Goal: Transaction & Acquisition: Book appointment/travel/reservation

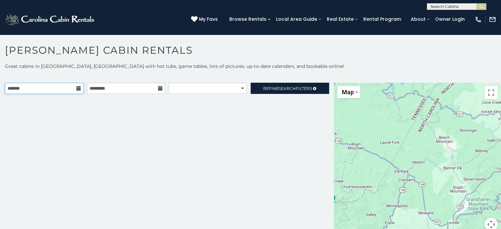
click at [74, 87] on input "text" at bounding box center [44, 88] width 79 height 11
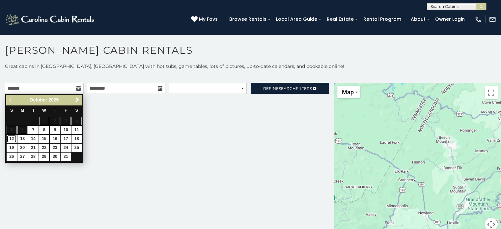
click at [10, 136] on link "12" at bounding box center [12, 139] width 10 height 8
type input "**********"
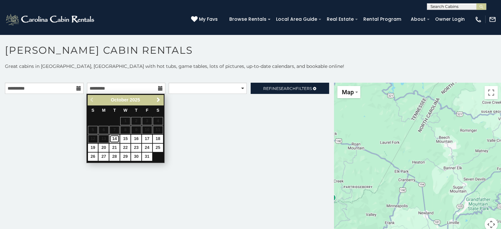
click at [117, 137] on link "14" at bounding box center [114, 139] width 10 height 8
type input "**********"
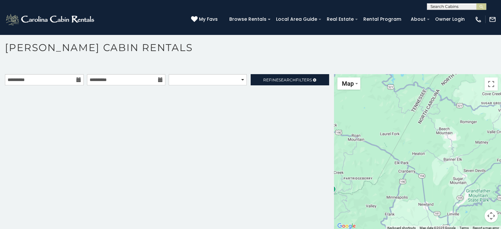
scroll to position [3, 0]
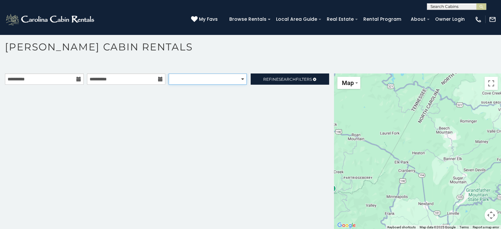
click at [240, 78] on select "**********" at bounding box center [208, 78] width 78 height 11
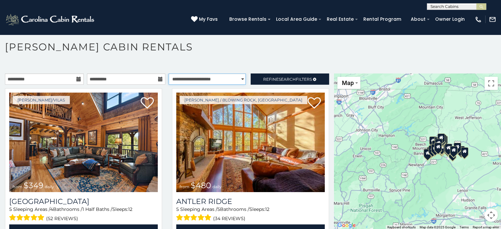
click at [169, 73] on select "**********" at bounding box center [207, 78] width 77 height 11
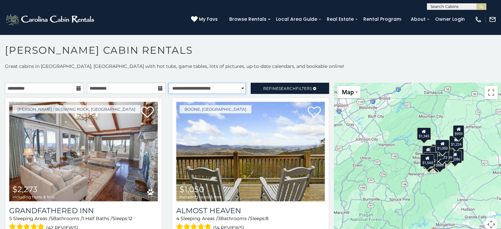
click at [235, 87] on select "**********" at bounding box center [207, 88] width 77 height 11
select select "*********"
click at [169, 83] on select "**********" at bounding box center [207, 88] width 77 height 11
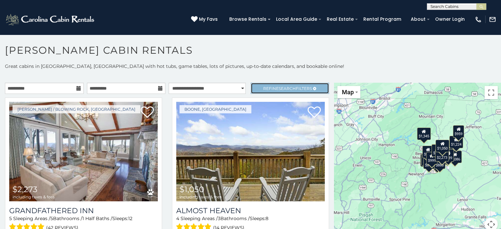
click at [278, 90] on span "Search" at bounding box center [286, 88] width 17 height 5
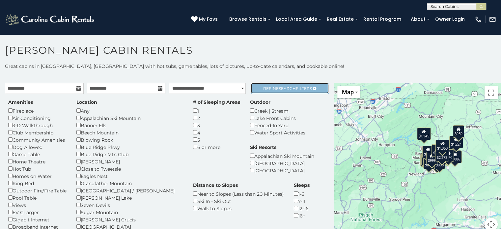
click at [278, 90] on span "Search" at bounding box center [286, 88] width 17 height 5
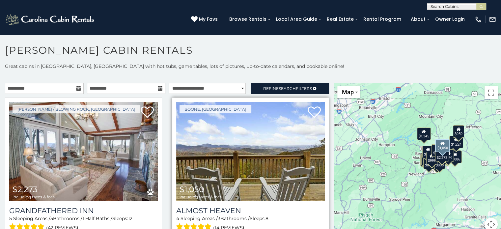
click at [280, 150] on img at bounding box center [250, 151] width 148 height 99
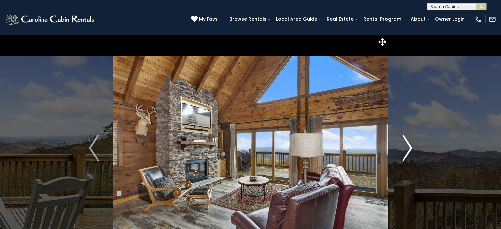
click at [406, 142] on img "Next" at bounding box center [407, 148] width 10 height 26
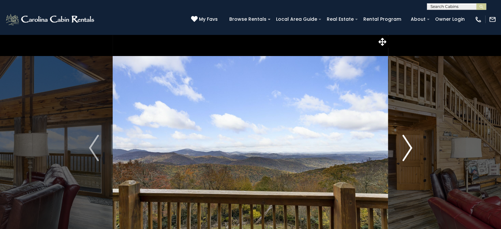
click at [406, 142] on img "Next" at bounding box center [407, 148] width 10 height 26
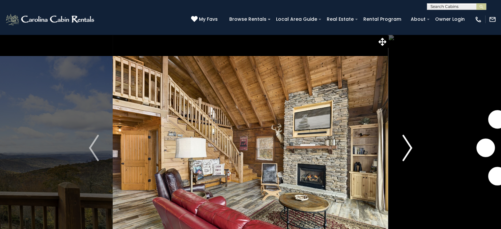
click at [406, 142] on img "Next" at bounding box center [407, 148] width 10 height 26
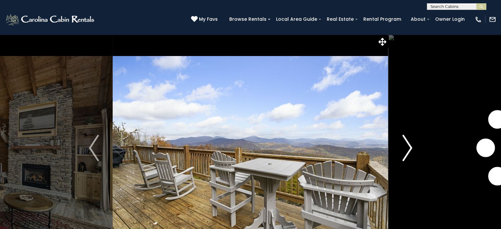
click at [406, 142] on img "Next" at bounding box center [407, 148] width 10 height 26
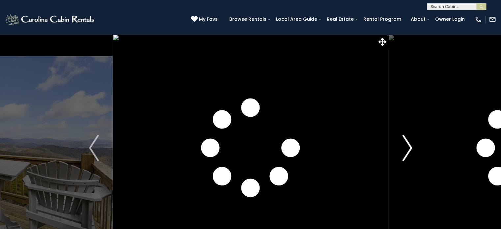
click at [406, 142] on img "Next" at bounding box center [407, 148] width 10 height 26
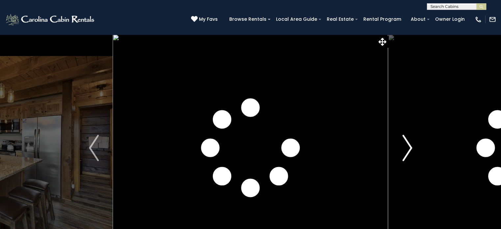
click at [406, 142] on img "Next" at bounding box center [407, 148] width 10 height 26
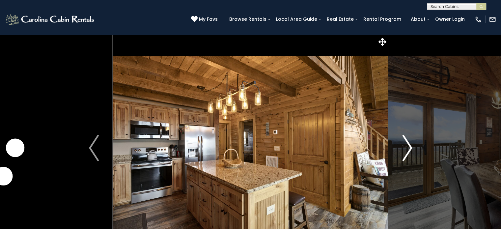
click at [406, 142] on img "Next" at bounding box center [407, 148] width 10 height 26
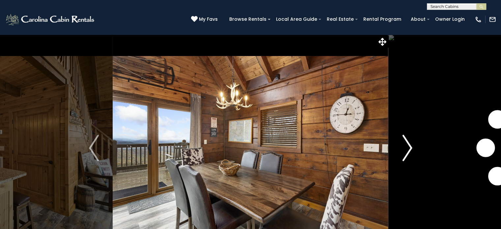
click at [406, 142] on img "Next" at bounding box center [407, 148] width 10 height 26
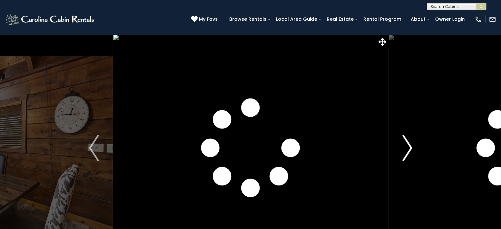
click at [406, 142] on img "Next" at bounding box center [407, 148] width 10 height 26
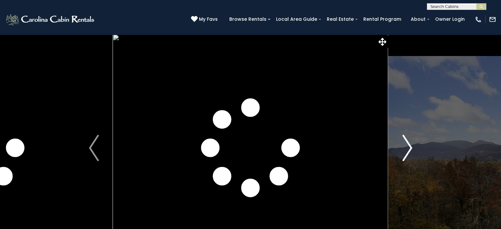
click at [406, 142] on img "Next" at bounding box center [407, 148] width 10 height 26
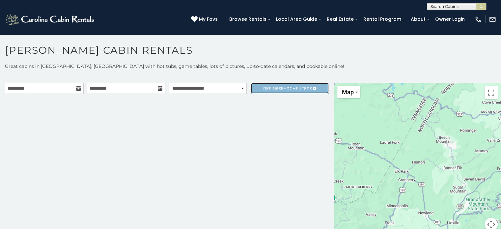
click at [295, 88] on span "Refine Search Filters" at bounding box center [287, 88] width 49 height 5
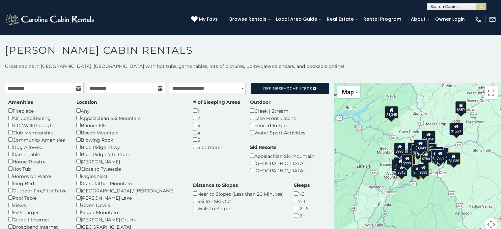
drag, startPoint x: 404, startPoint y: 185, endPoint x: 365, endPoint y: 185, distance: 39.5
click at [365, 185] on div "$2,273 $1,050 $1,156 $1,531 $1,544 $1,612 $1,980 $2,241 $2,884 $895 $923 $1,005…" at bounding box center [417, 161] width 167 height 156
click at [452, 191] on div "$2,273 $1,050 $1,156 $1,531 $1,544 $1,612 $1,980 $2,241 $2,884 $895 $923 $1,005…" at bounding box center [417, 161] width 167 height 156
drag, startPoint x: 487, startPoint y: 228, endPoint x: 485, endPoint y: 224, distance: 4.2
click at [485, 226] on button "Map camera controls" at bounding box center [490, 224] width 13 height 13
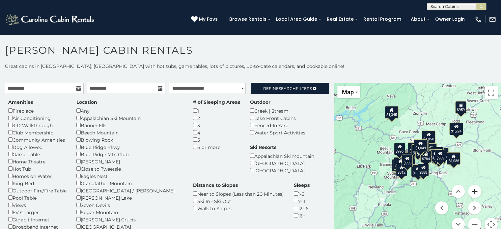
click at [468, 191] on button "Zoom in" at bounding box center [474, 191] width 13 height 13
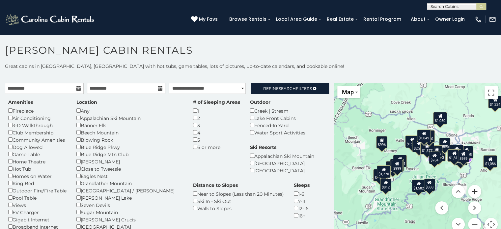
click at [471, 191] on button "Zoom in" at bounding box center [474, 191] width 13 height 13
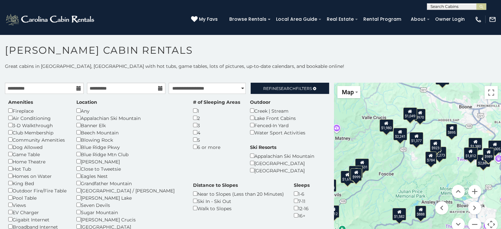
drag, startPoint x: 408, startPoint y: 173, endPoint x: 406, endPoint y: 193, distance: 19.6
click at [390, 170] on div "$2,273 $1,050 $1,156 $1,531 $1,544 $1,612 $1,980 $2,241 $2,884 $895 $923 $1,005…" at bounding box center [417, 161] width 167 height 156
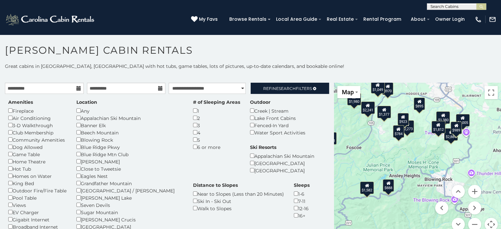
drag, startPoint x: 420, startPoint y: 179, endPoint x: 385, endPoint y: 152, distance: 43.8
click at [385, 152] on div "$2,273 $1,050 $1,156 $1,531 $1,544 $1,612 $1,980 $2,241 $2,884 $895 $923 $1,005…" at bounding box center [417, 161] width 167 height 156
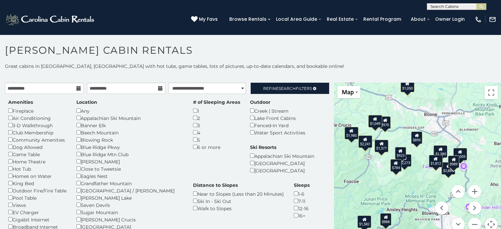
drag, startPoint x: 412, startPoint y: 155, endPoint x: 409, endPoint y: 190, distance: 34.7
click at [409, 190] on div "$2,273 $1,050 $1,156 $1,531 $1,544 $1,612 $1,980 $2,241 $2,884 $895 $923 $1,005…" at bounding box center [417, 161] width 167 height 156
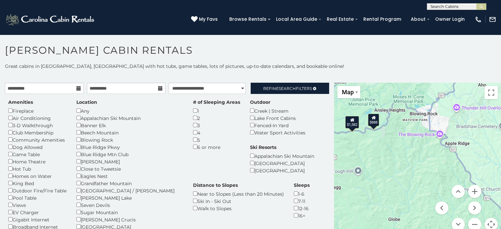
drag, startPoint x: 420, startPoint y: 200, endPoint x: 408, endPoint y: 100, distance: 100.8
click at [408, 100] on div "$2,273 $1,050 $1,156 $1,531 $1,544 $1,612 $1,980 $2,241 $2,884 $895 $923 $1,005…" at bounding box center [417, 161] width 167 height 156
click at [469, 188] on button "Zoom in" at bounding box center [474, 191] width 13 height 13
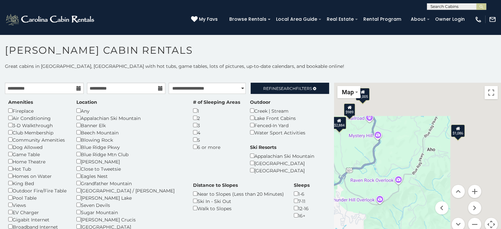
drag, startPoint x: 425, startPoint y: 101, endPoint x: 284, endPoint y: 238, distance: 196.7
click at [284, 228] on html "**********" at bounding box center [250, 116] width 501 height 232
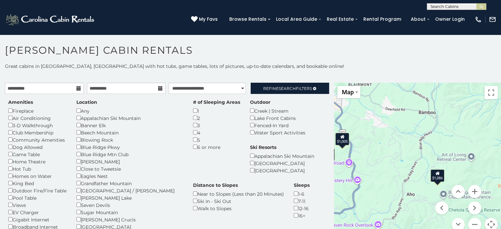
drag, startPoint x: 409, startPoint y: 143, endPoint x: 401, endPoint y: 226, distance: 84.1
click at [401, 226] on div "$2,273 $1,050 $1,156 $1,531 $1,544 $1,612 $1,980 $2,241 $2,884 $895 $923 $1,005…" at bounding box center [417, 161] width 167 height 156
click at [475, 192] on button "Zoom in" at bounding box center [474, 191] width 13 height 13
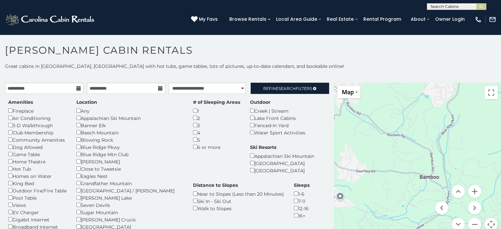
drag, startPoint x: 421, startPoint y: 138, endPoint x: 415, endPoint y: 239, distance: 101.6
click at [415, 228] on html "**********" at bounding box center [250, 116] width 501 height 232
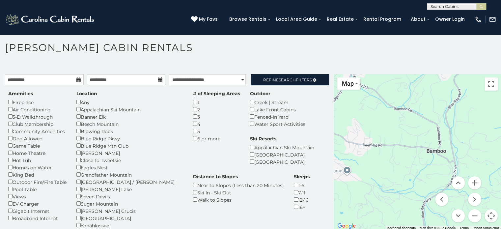
scroll to position [3, 0]
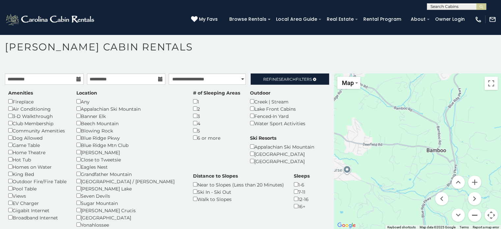
click at [470, 214] on button "Zoom out" at bounding box center [474, 214] width 13 height 13
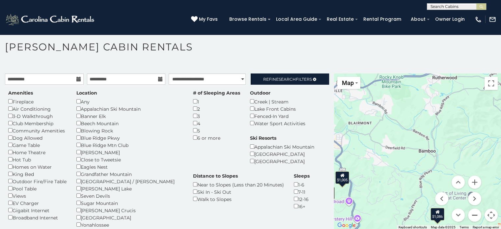
click at [470, 214] on button "Zoom out" at bounding box center [474, 214] width 13 height 13
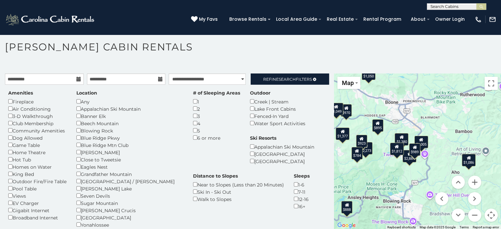
drag, startPoint x: 420, startPoint y: 154, endPoint x: 467, endPoint y: 102, distance: 70.6
click at [467, 102] on div "$2,273 $1,050 $1,156 $1,531 $1,544 $1,612 $1,980 $2,241 $2,884 $895 $923 $1,005…" at bounding box center [417, 151] width 167 height 156
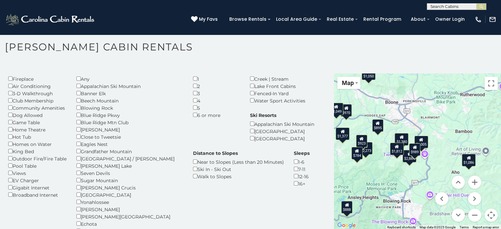
scroll to position [33, 0]
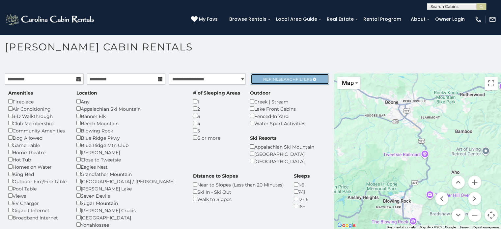
click at [267, 78] on span "Refine Search Filters" at bounding box center [287, 79] width 49 height 5
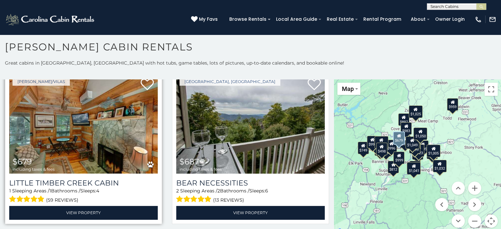
scroll to position [197, 0]
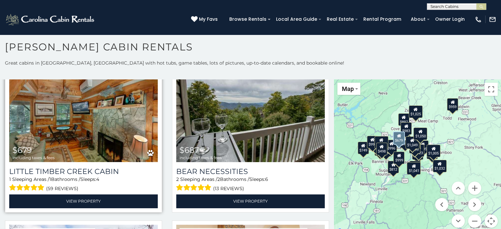
click at [92, 129] on img at bounding box center [83, 112] width 148 height 99
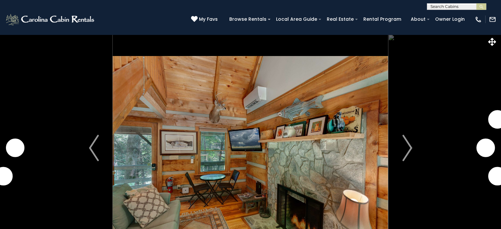
scroll to position [33, 0]
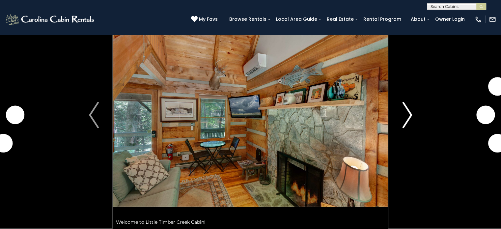
click at [409, 107] on img "Next" at bounding box center [407, 115] width 10 height 26
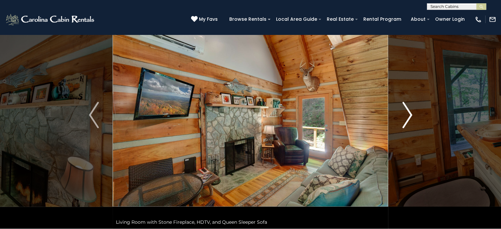
click at [406, 122] on img "Next" at bounding box center [407, 115] width 10 height 26
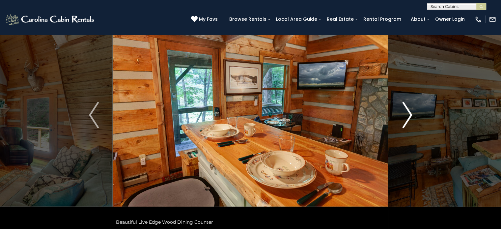
click at [406, 122] on img "Next" at bounding box center [407, 115] width 10 height 26
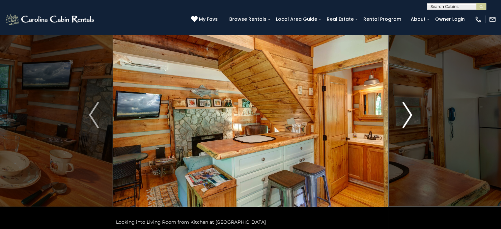
click at [406, 122] on img "Next" at bounding box center [407, 115] width 10 height 26
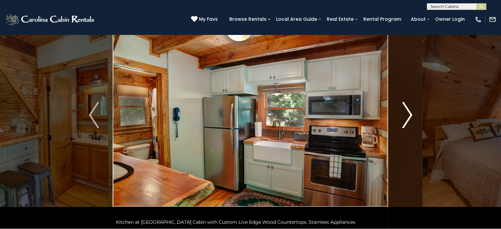
click at [407, 124] on img "Next" at bounding box center [407, 115] width 10 height 26
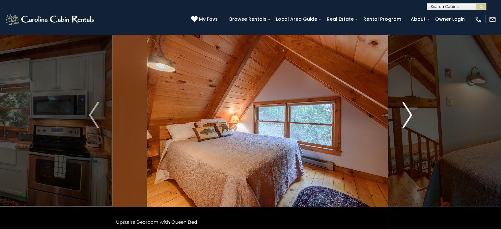
click at [407, 124] on img "Next" at bounding box center [407, 115] width 10 height 26
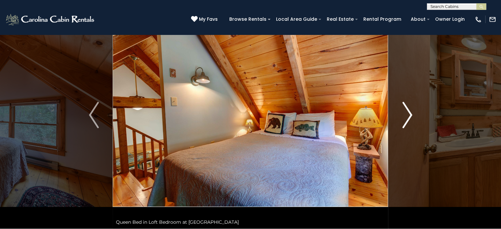
click at [407, 124] on img "Next" at bounding box center [407, 115] width 10 height 26
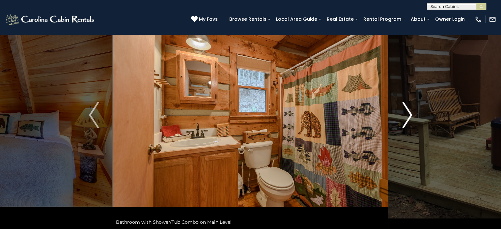
click at [407, 124] on img "Next" at bounding box center [407, 115] width 10 height 26
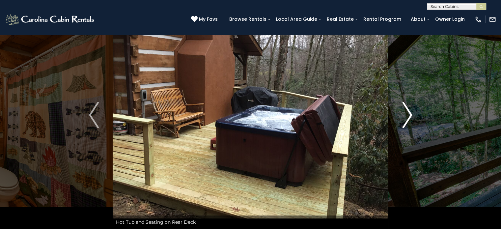
click at [407, 124] on img "Next" at bounding box center [407, 115] width 10 height 26
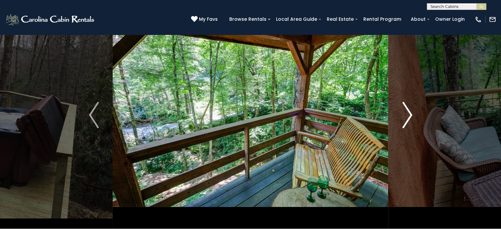
click at [407, 124] on img "Next" at bounding box center [407, 115] width 10 height 26
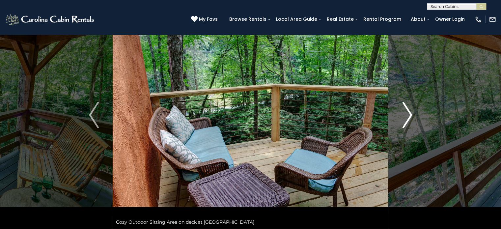
click at [407, 123] on img "Next" at bounding box center [407, 115] width 10 height 26
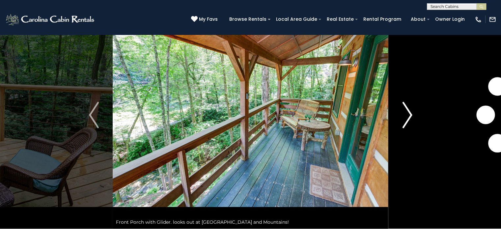
click at [407, 123] on img "Next" at bounding box center [407, 115] width 10 height 26
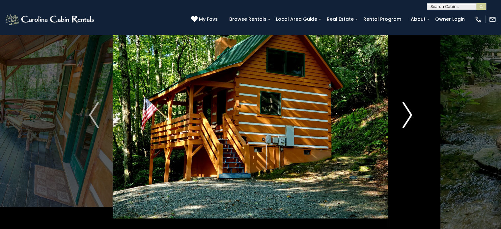
click at [406, 123] on img "Next" at bounding box center [407, 115] width 10 height 26
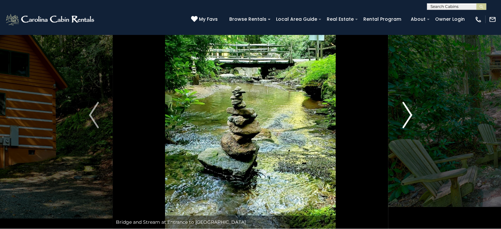
click at [406, 123] on img "Next" at bounding box center [407, 115] width 10 height 26
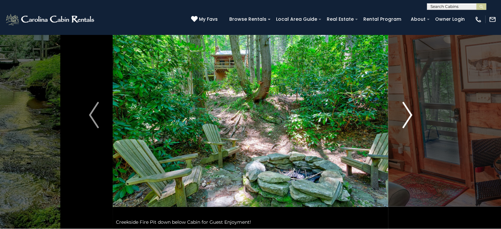
click at [406, 122] on img "Next" at bounding box center [407, 115] width 10 height 26
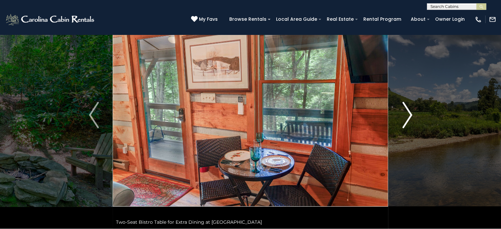
click at [406, 122] on img "Next" at bounding box center [407, 115] width 10 height 26
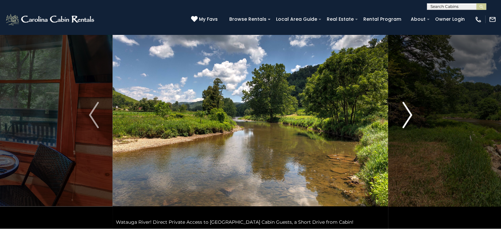
click at [406, 122] on img "Next" at bounding box center [407, 115] width 10 height 26
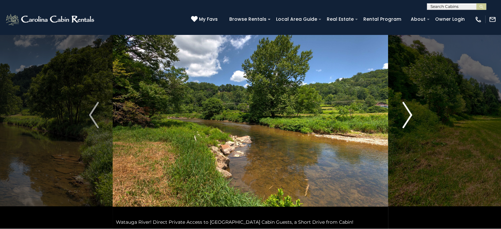
click at [406, 122] on img "Next" at bounding box center [407, 115] width 10 height 26
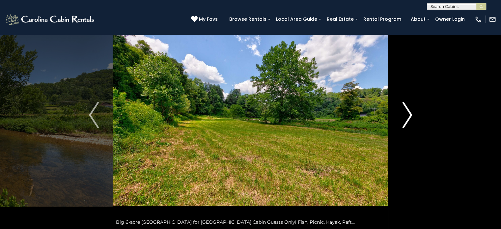
click at [406, 122] on img "Next" at bounding box center [407, 115] width 10 height 26
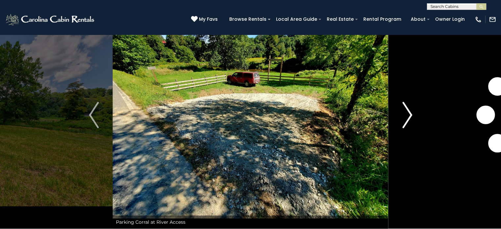
click at [406, 122] on img "Next" at bounding box center [407, 115] width 10 height 26
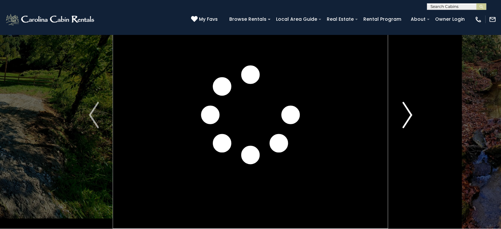
click at [406, 122] on img "Next" at bounding box center [407, 115] width 10 height 26
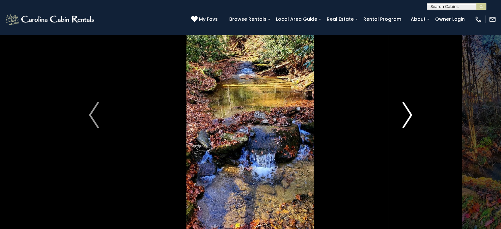
click at [406, 122] on img "Next" at bounding box center [407, 115] width 10 height 26
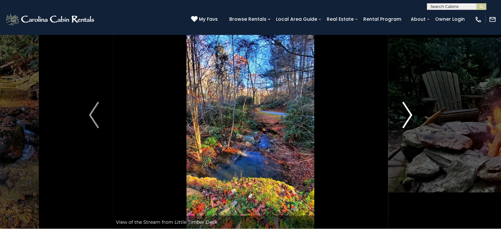
click at [406, 122] on img "Next" at bounding box center [407, 115] width 10 height 26
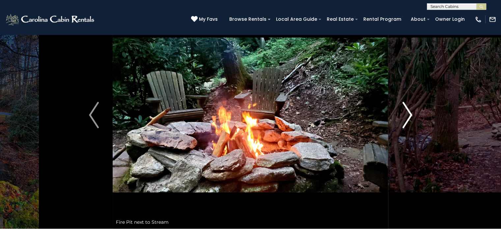
click at [406, 122] on img "Next" at bounding box center [407, 115] width 10 height 26
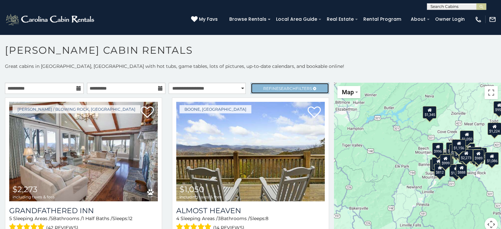
click at [268, 87] on span "Refine Search Filters" at bounding box center [287, 88] width 49 height 5
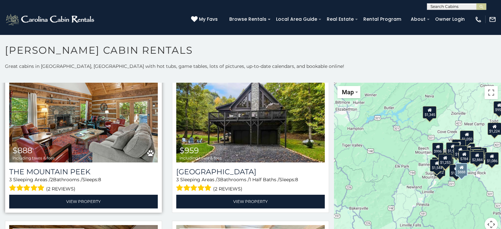
scroll to position [1975, 0]
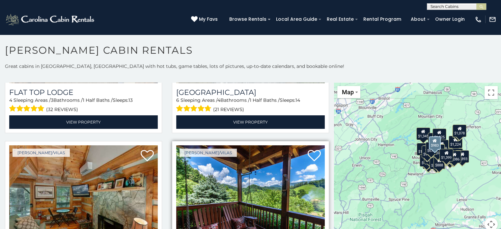
scroll to position [2732, 0]
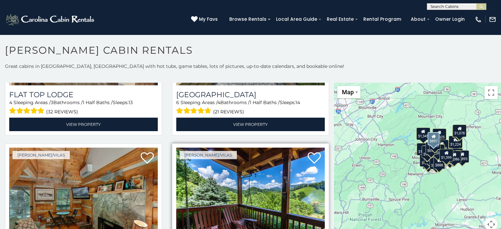
click at [310, 160] on img at bounding box center [250, 196] width 148 height 99
click at [277, 161] on img at bounding box center [250, 196] width 148 height 99
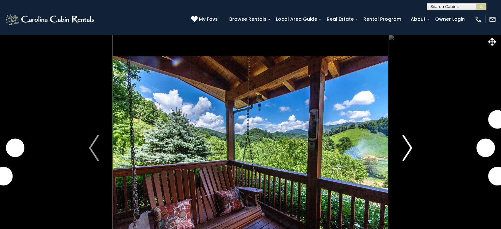
click at [411, 154] on img "Next" at bounding box center [407, 148] width 10 height 26
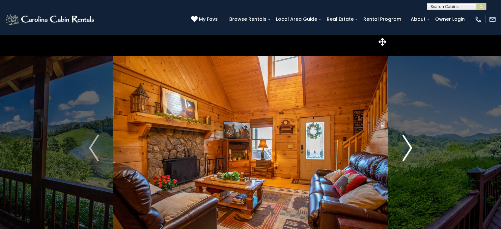
click at [407, 145] on img "Next" at bounding box center [407, 148] width 10 height 26
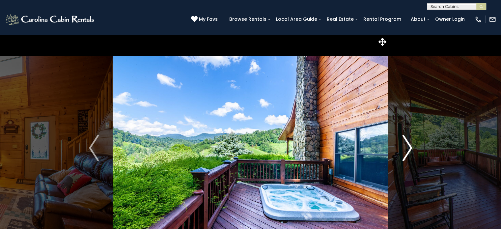
click at [407, 145] on img "Next" at bounding box center [407, 148] width 10 height 26
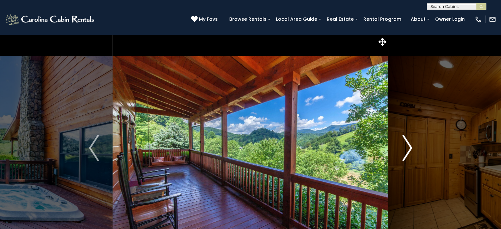
click at [407, 145] on img "Next" at bounding box center [407, 148] width 10 height 26
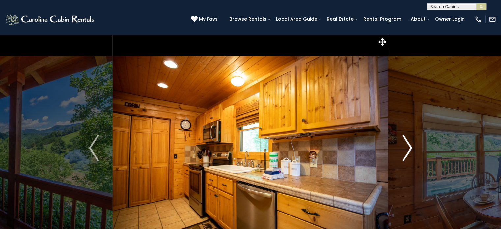
click at [407, 144] on img "Next" at bounding box center [407, 148] width 10 height 26
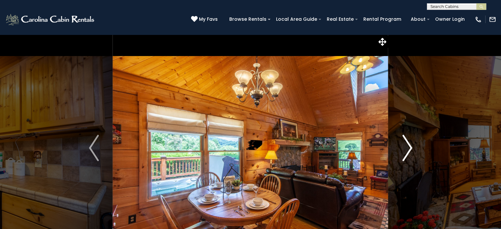
click at [407, 144] on img "Next" at bounding box center [407, 148] width 10 height 26
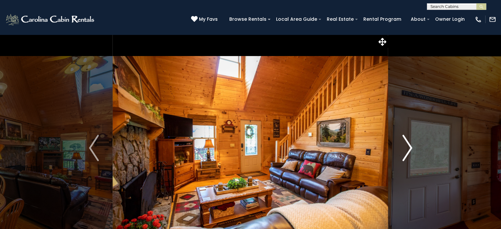
click at [407, 144] on img "Next" at bounding box center [407, 148] width 10 height 26
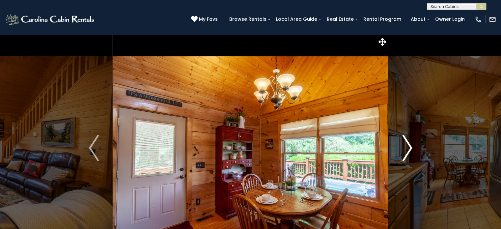
click at [407, 144] on img "Next" at bounding box center [407, 148] width 10 height 26
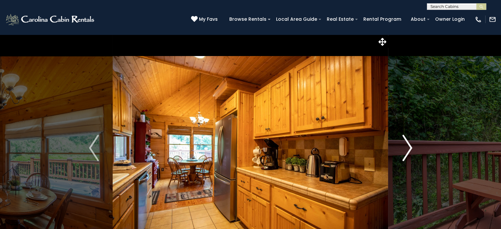
click at [407, 144] on img "Next" at bounding box center [407, 148] width 10 height 26
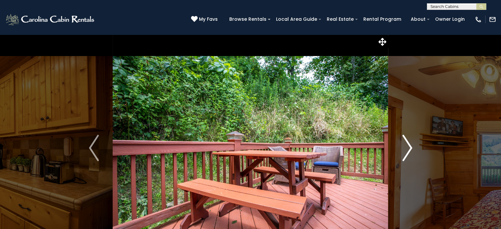
click at [407, 144] on img "Next" at bounding box center [407, 148] width 10 height 26
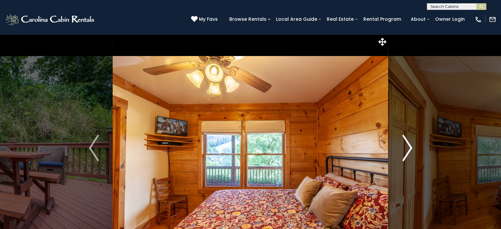
click at [407, 144] on img "Next" at bounding box center [407, 148] width 10 height 26
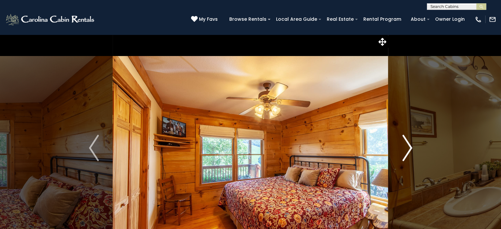
click at [407, 144] on img "Next" at bounding box center [407, 148] width 10 height 26
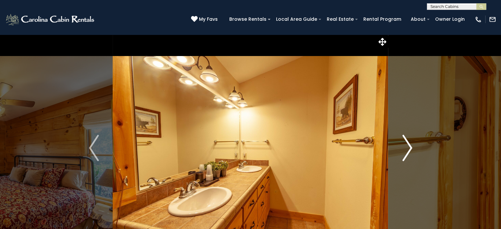
click at [407, 144] on img "Next" at bounding box center [407, 148] width 10 height 26
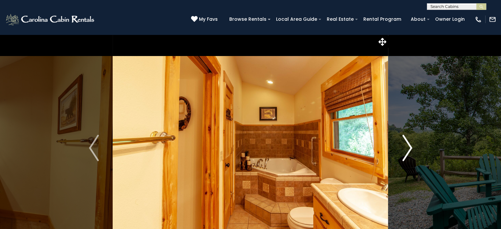
click at [407, 144] on img "Next" at bounding box center [407, 148] width 10 height 26
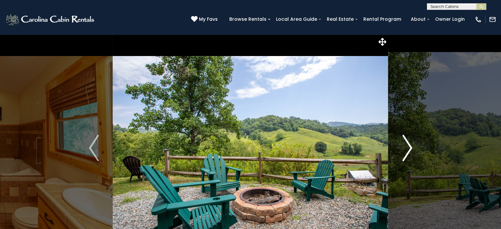
click at [407, 144] on img "Next" at bounding box center [407, 148] width 10 height 26
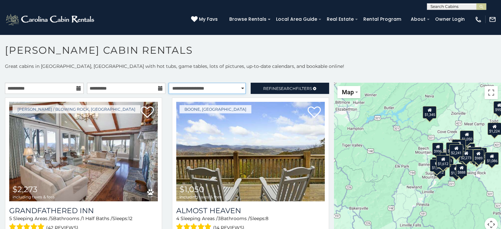
click at [209, 87] on select "**********" at bounding box center [207, 88] width 77 height 11
click at [169, 83] on select "**********" at bounding box center [207, 88] width 77 height 11
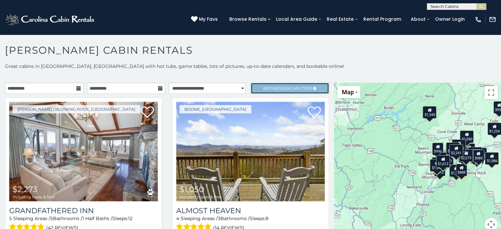
click at [263, 86] on span "Refine Search Filters" at bounding box center [287, 88] width 49 height 5
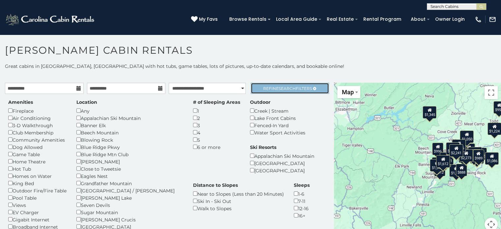
click at [263, 86] on span "Refine Search Filters" at bounding box center [287, 88] width 49 height 5
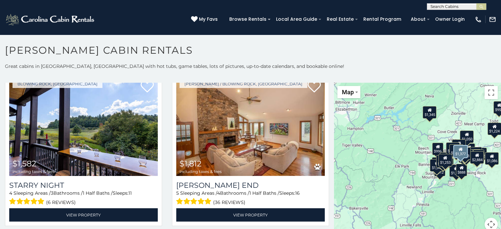
scroll to position [1481, 0]
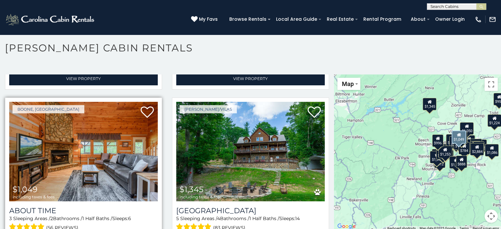
scroll to position [3, 0]
